Goal: Transaction & Acquisition: Purchase product/service

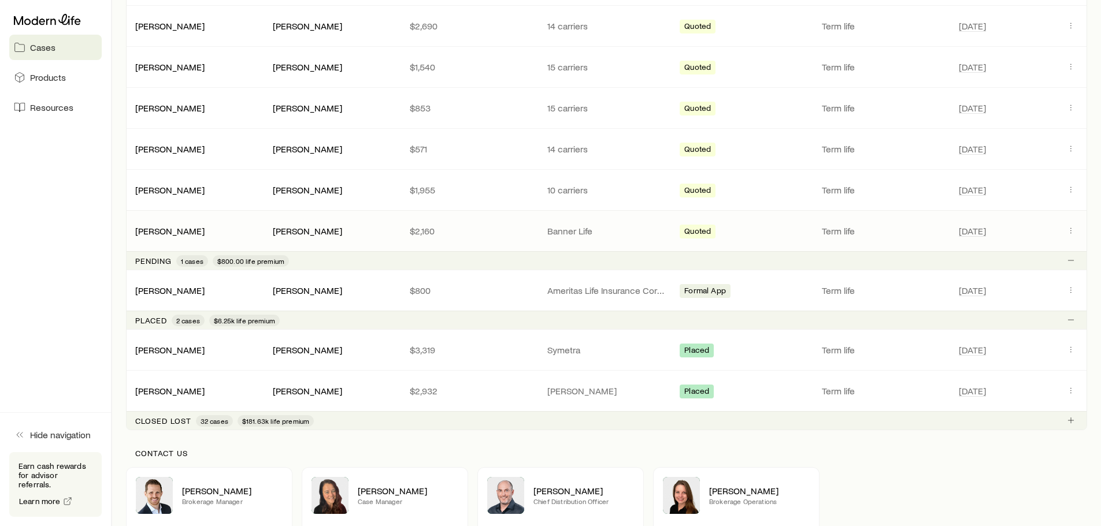
scroll to position [439, 0]
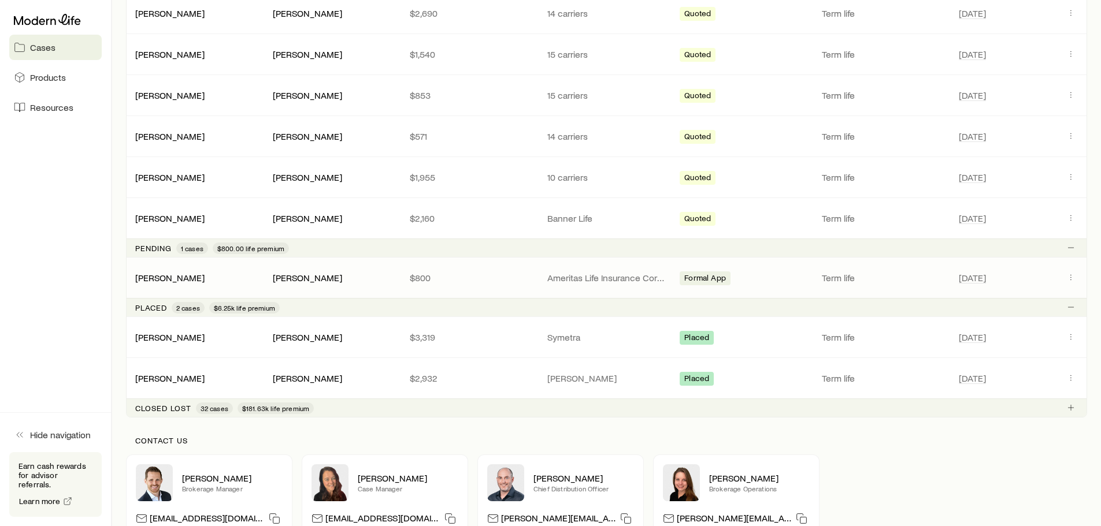
click at [477, 272] on div "[PERSON_NAME] [PERSON_NAME] $800 Ameritas Life Insurance Corp. (Ameritas) Forma…" at bounding box center [606, 278] width 961 height 40
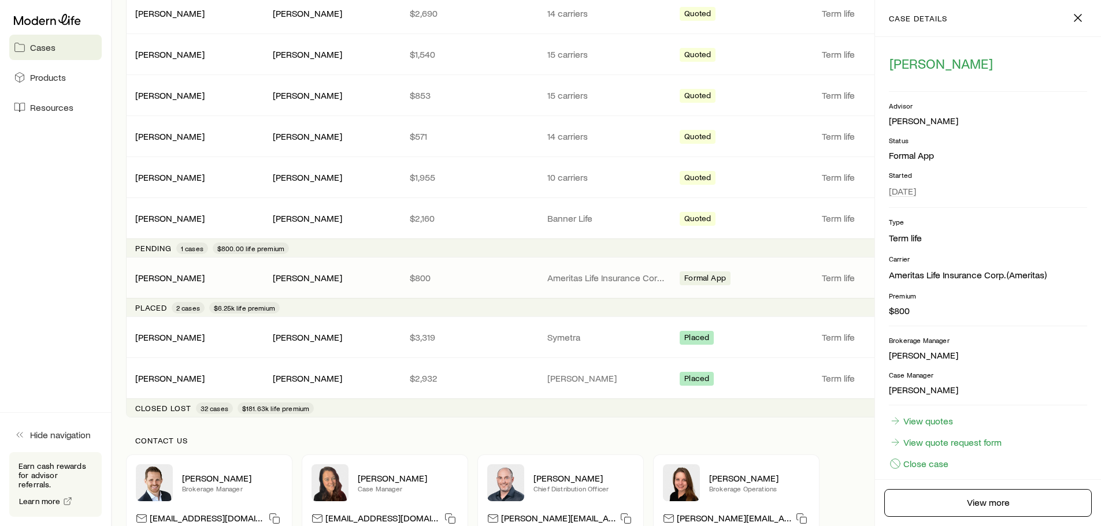
scroll to position [28, 0]
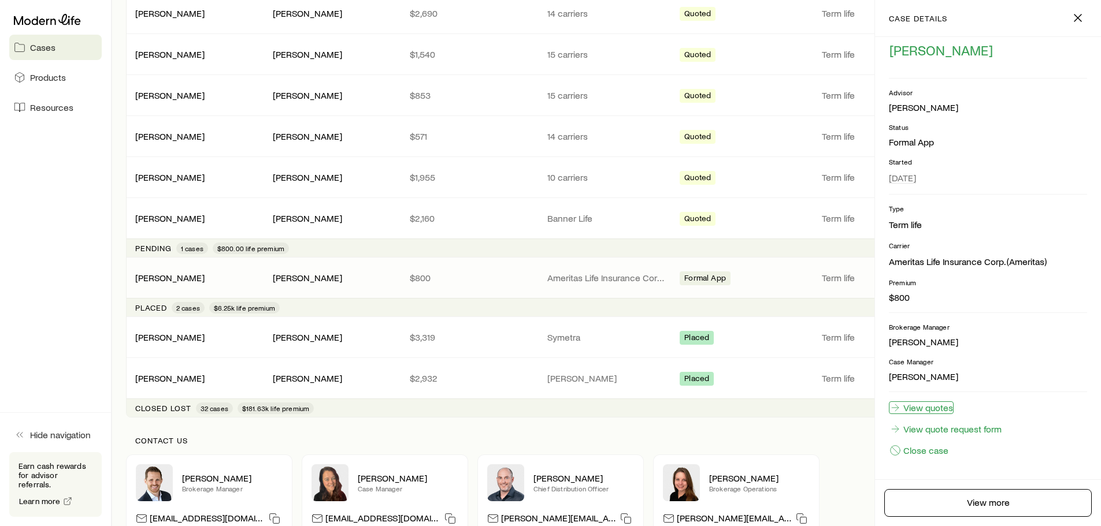
click at [931, 407] on link "View quotes" at bounding box center [921, 408] width 65 height 13
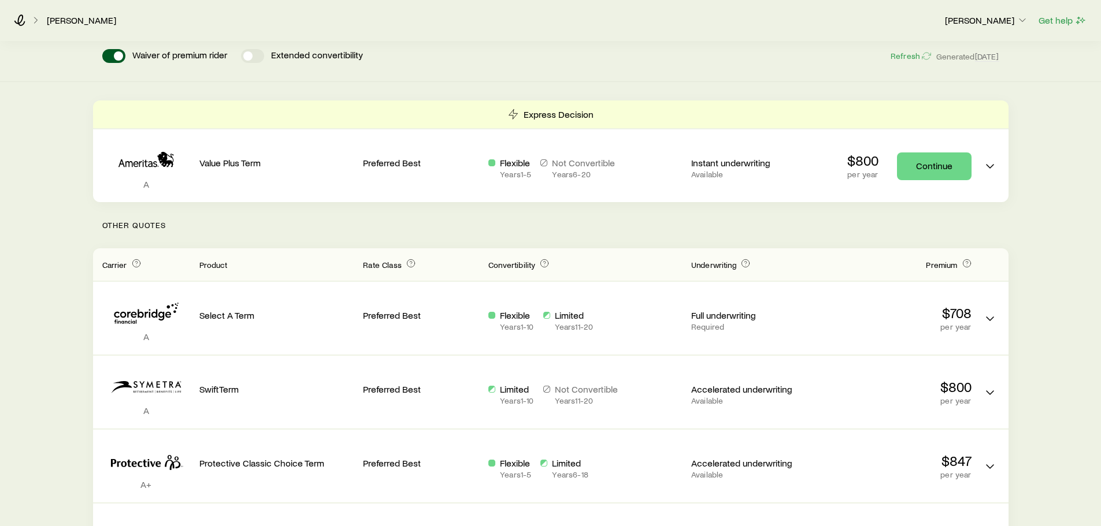
scroll to position [116, 0]
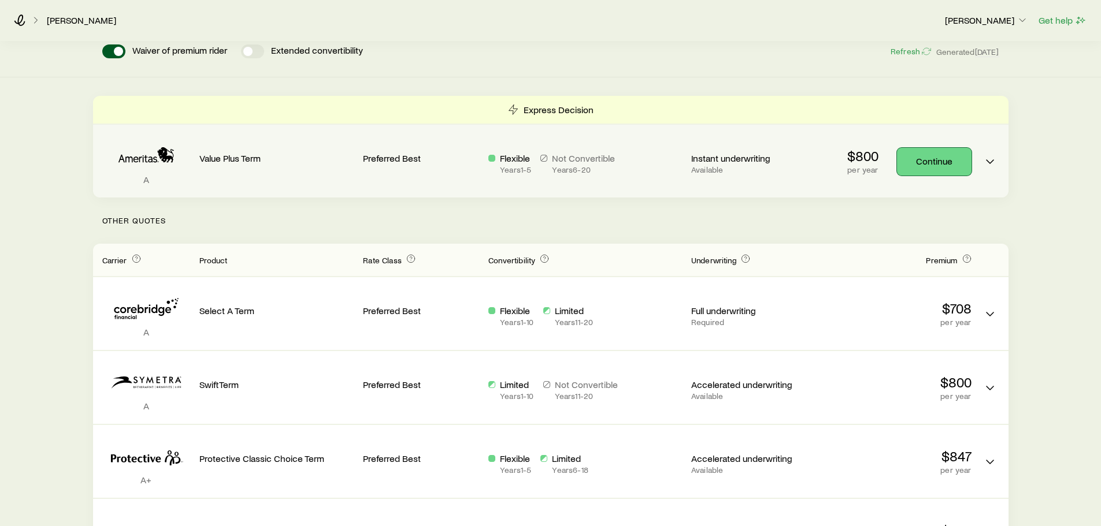
click at [935, 158] on link "Continue" at bounding box center [934, 162] width 75 height 28
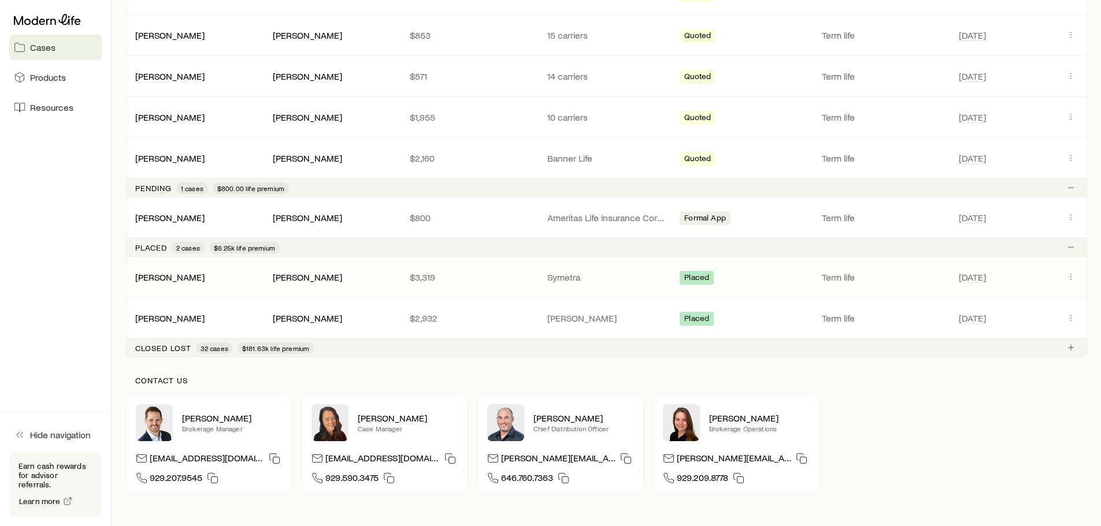
scroll to position [520, 0]
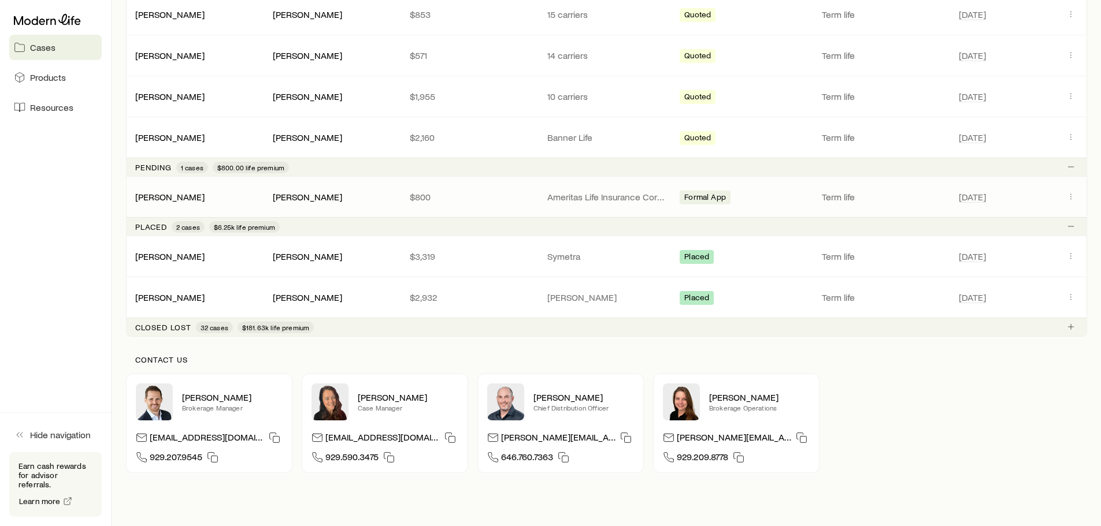
click at [454, 191] on p "$800" at bounding box center [469, 197] width 119 height 12
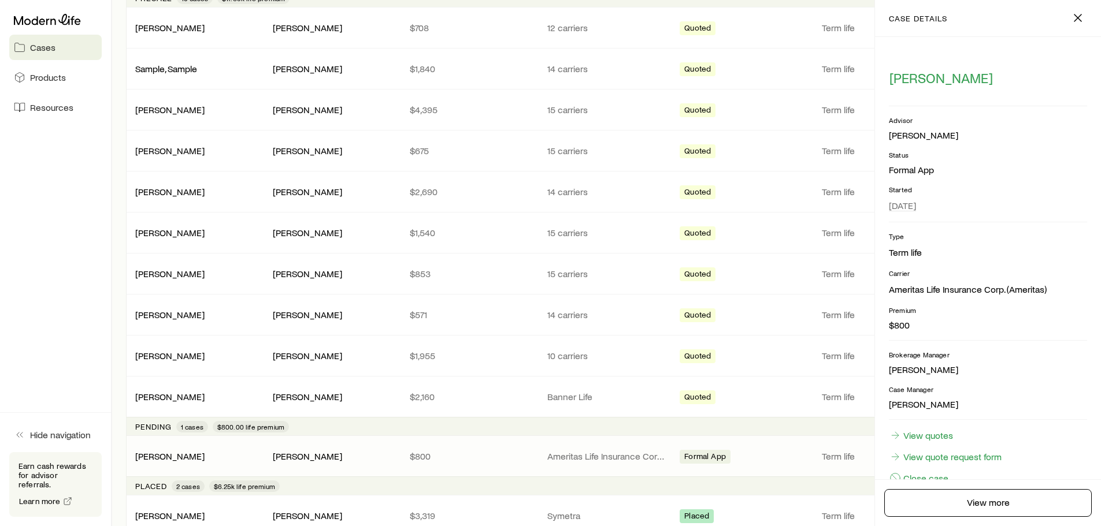
scroll to position [231, 0]
